Goal: Information Seeking & Learning: Find specific fact

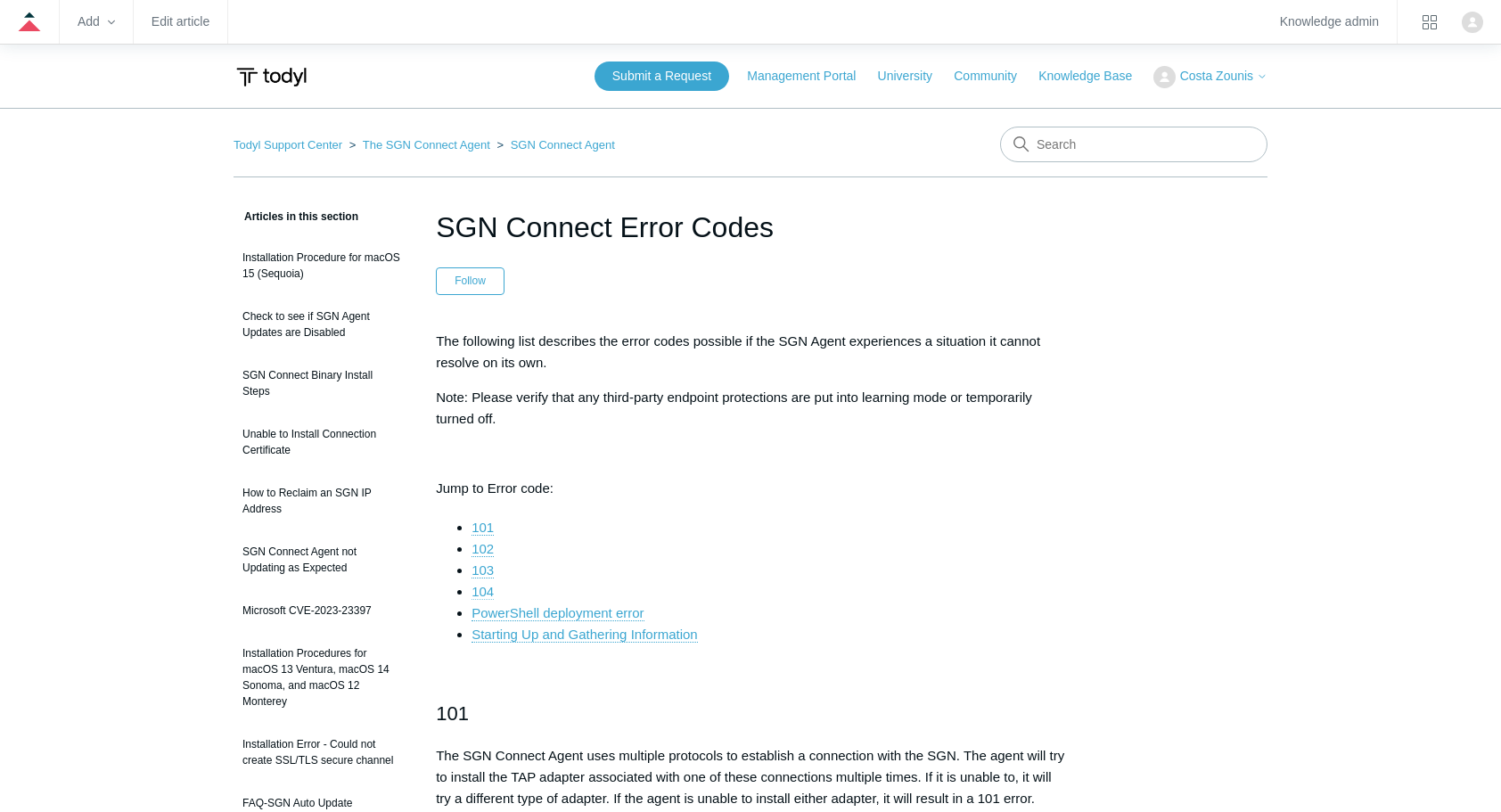
click at [480, 592] on link "104" at bounding box center [482, 591] width 22 height 16
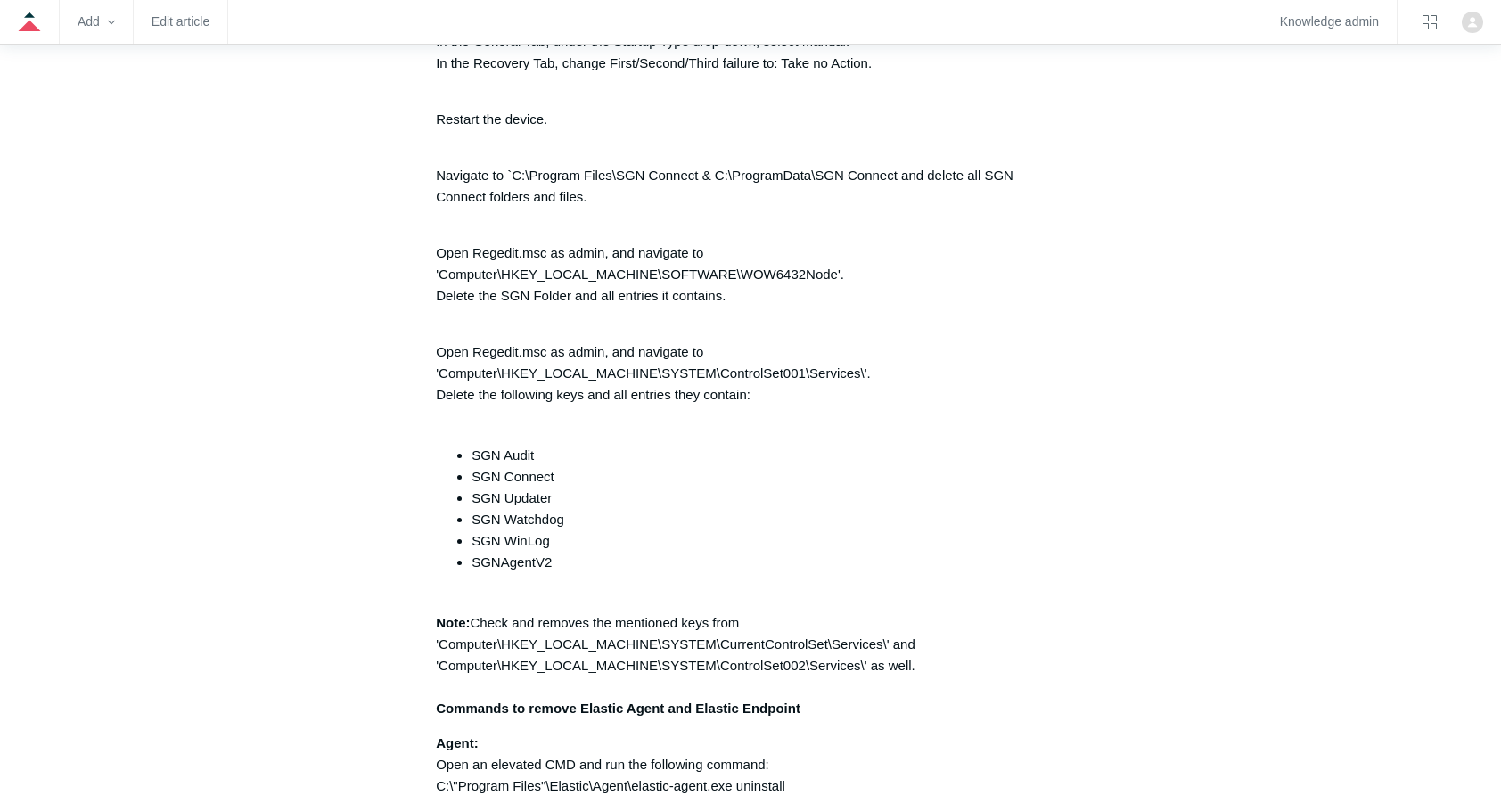
scroll to position [4150, 0]
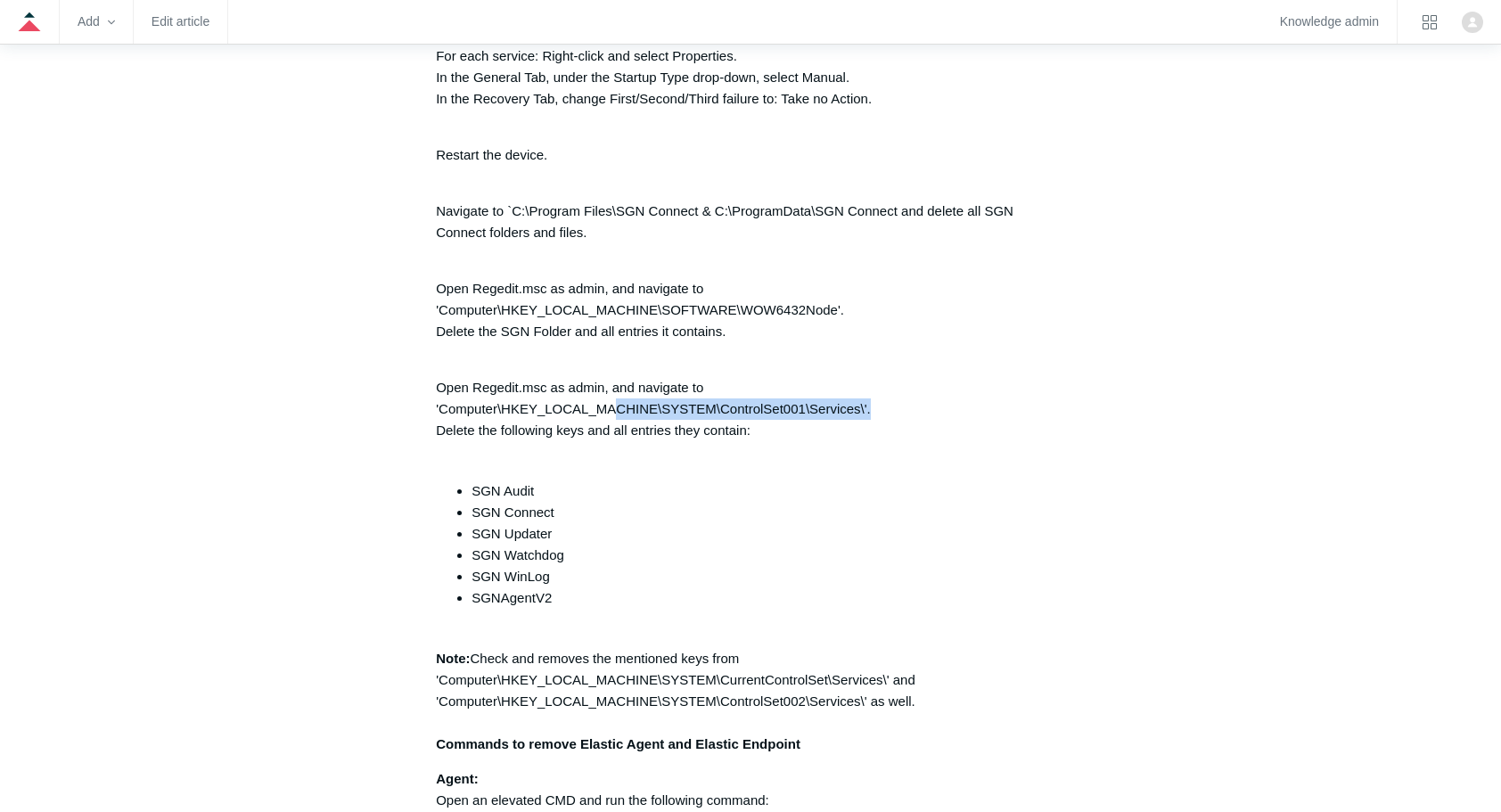
drag, startPoint x: 853, startPoint y: 413, endPoint x: 895, endPoint y: 415, distance: 42.0
click at [895, 415] on p "Open Regedit.msc as admin, and navigate to 'Computer\HKEY_LOCAL_MACHINE\SYSTEM\…" at bounding box center [750, 408] width 629 height 107
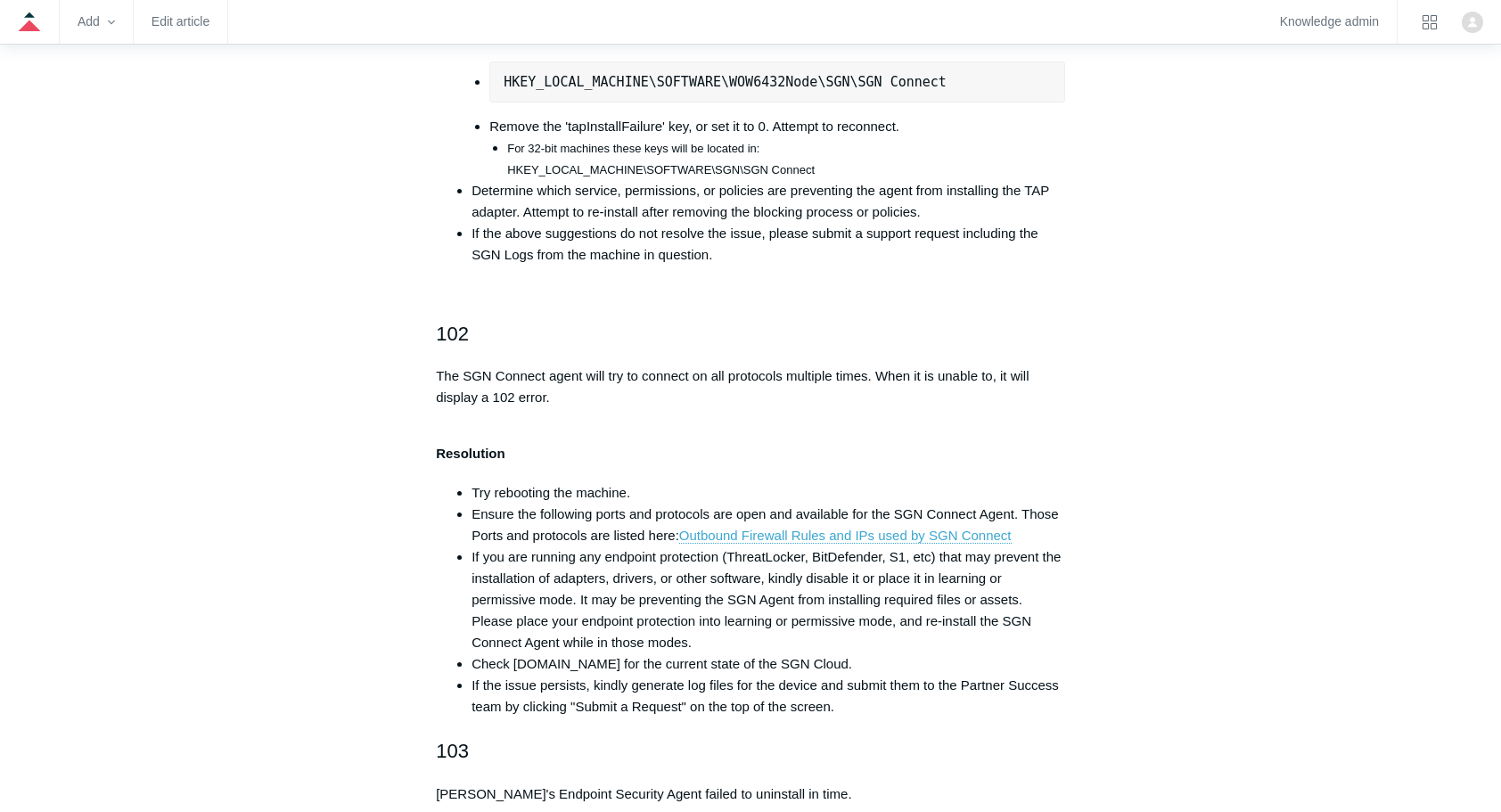
scroll to position [0, 0]
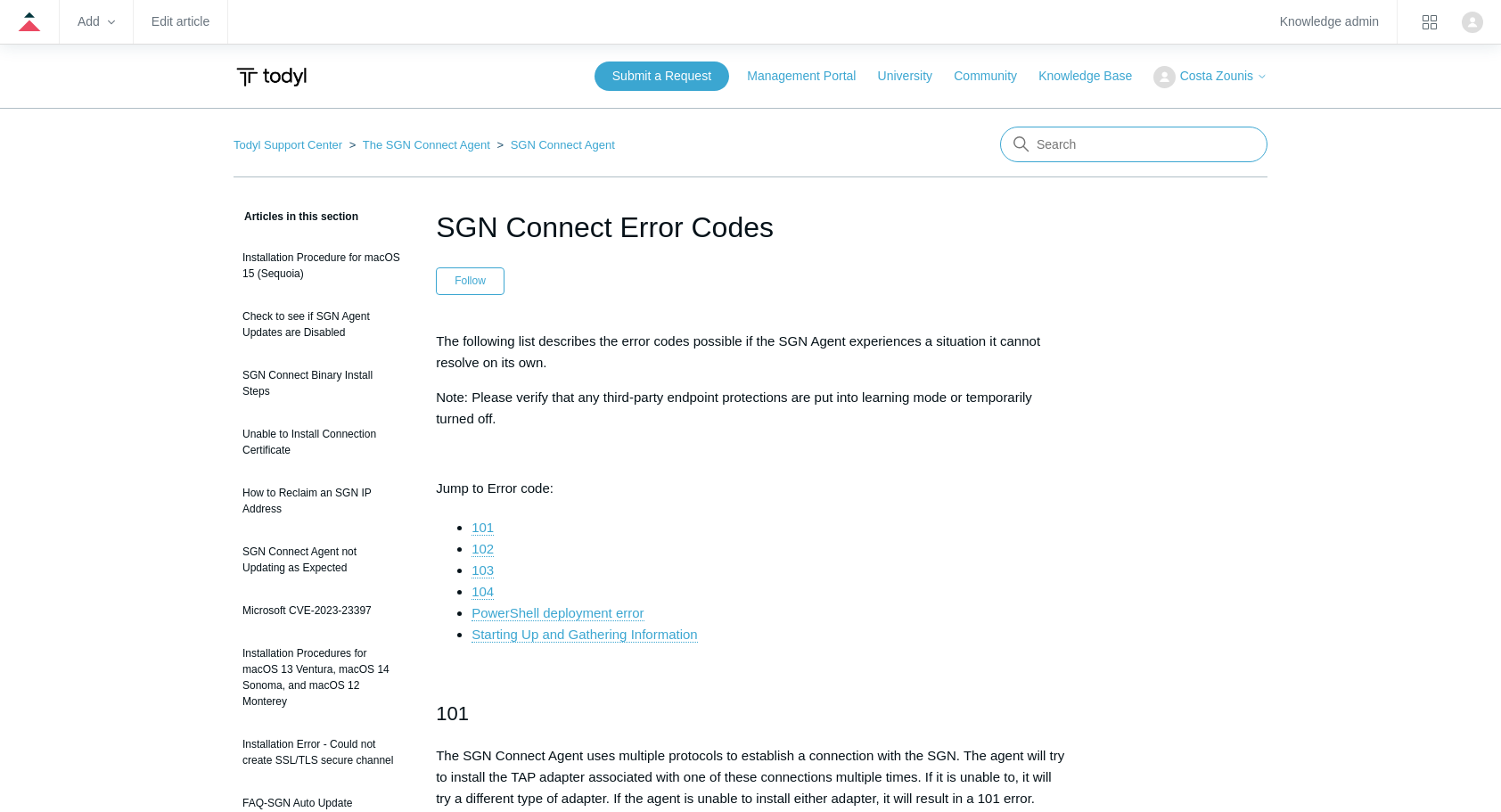
click at [1117, 141] on input "Search" at bounding box center [1132, 144] width 267 height 36
type input "t"
type input "s"
type input "t"
type input "starting up"
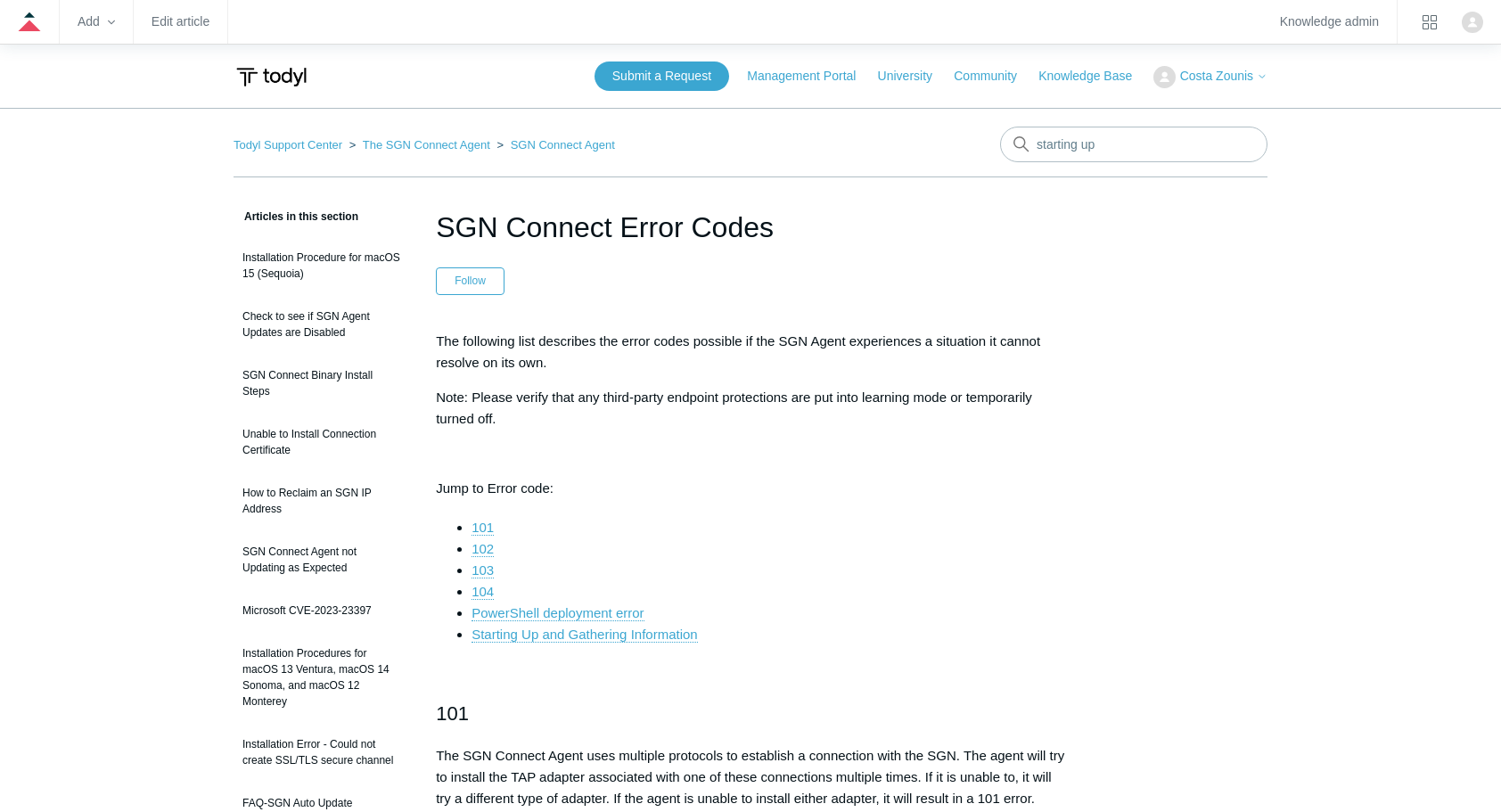
click at [675, 619] on li "PowerShell deployment error" at bounding box center [768, 613] width 594 height 22
click at [674, 628] on link "Starting Up and Gathering Information" at bounding box center [583, 633] width 225 height 16
